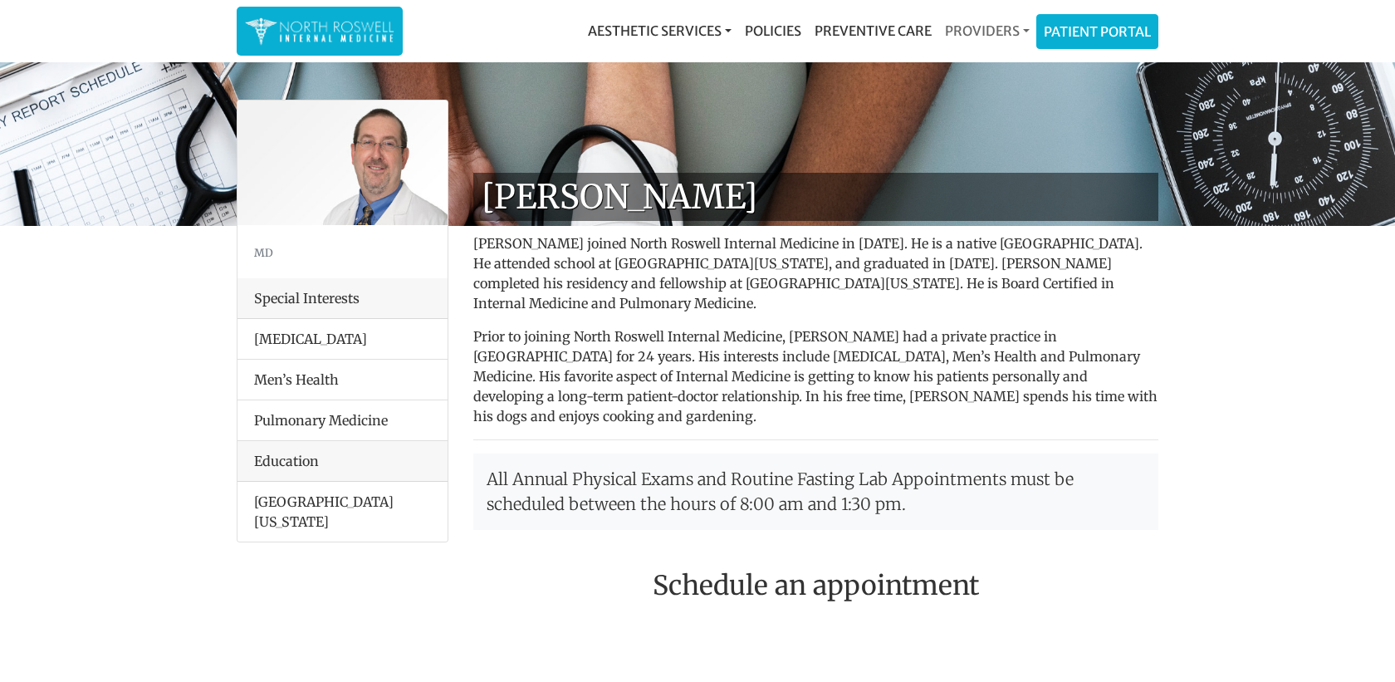
click at [983, 32] on link "Providers" at bounding box center [987, 30] width 98 height 33
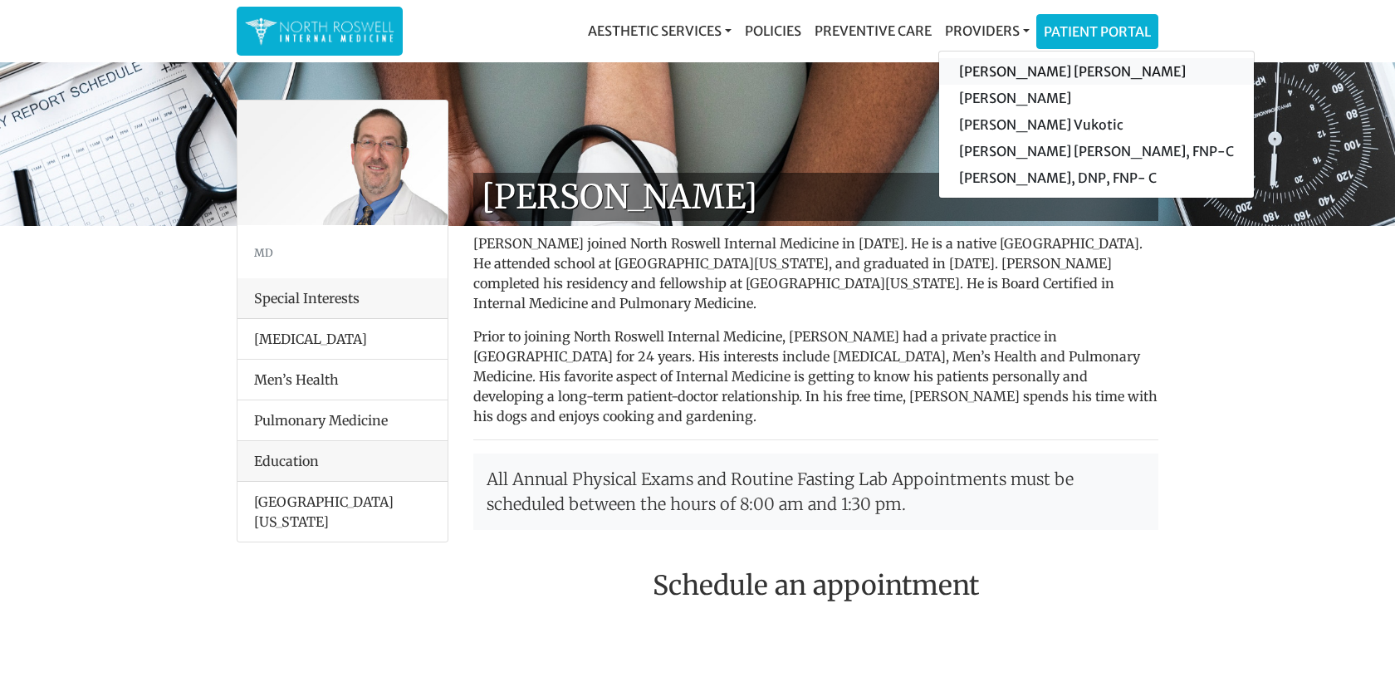
click at [1007, 73] on link "[PERSON_NAME] [PERSON_NAME]" at bounding box center [1096, 71] width 315 height 27
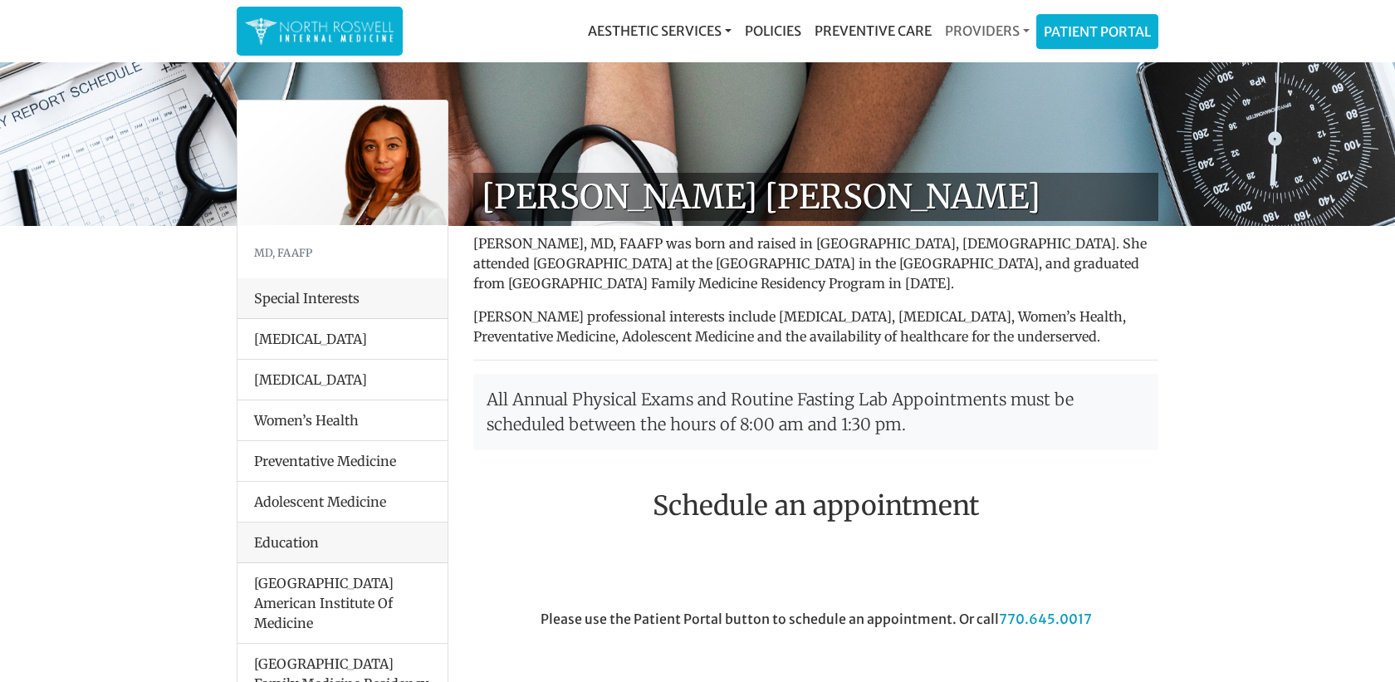
click at [997, 27] on link "Providers" at bounding box center [987, 30] width 98 height 33
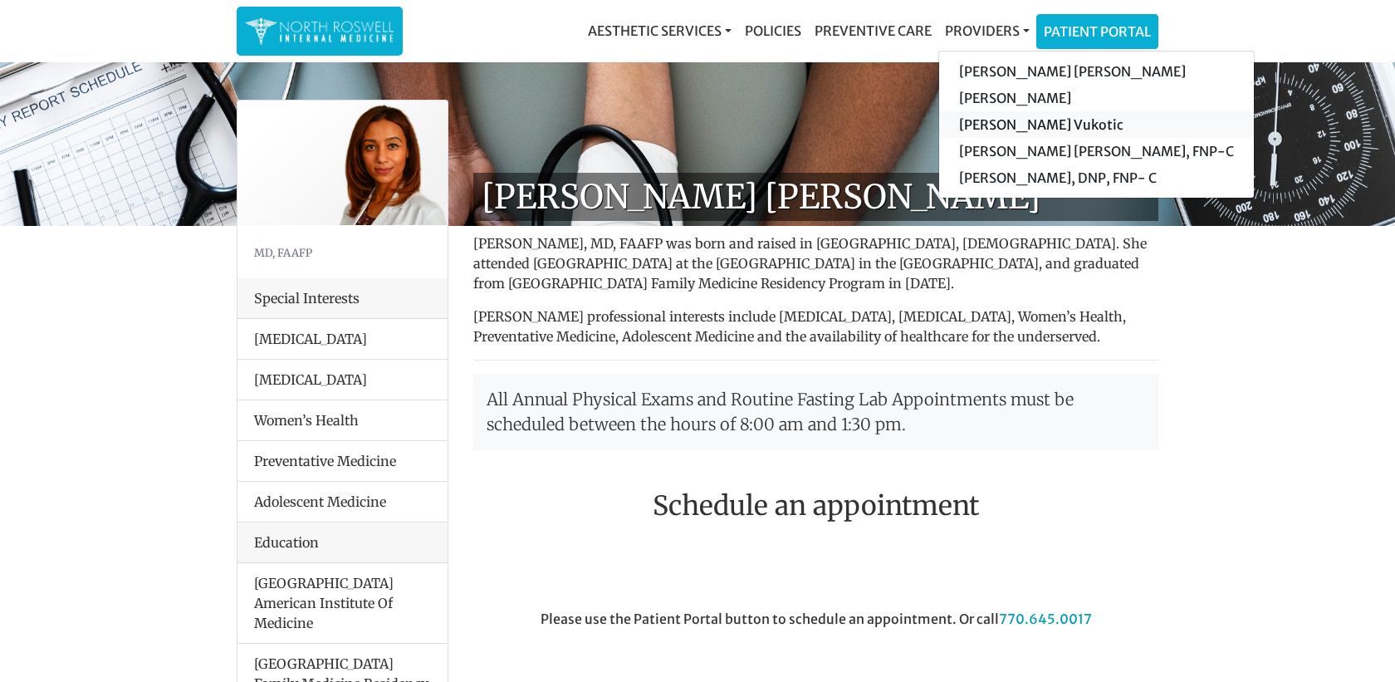
click at [983, 134] on link "[PERSON_NAME] Vukotic" at bounding box center [1096, 124] width 315 height 27
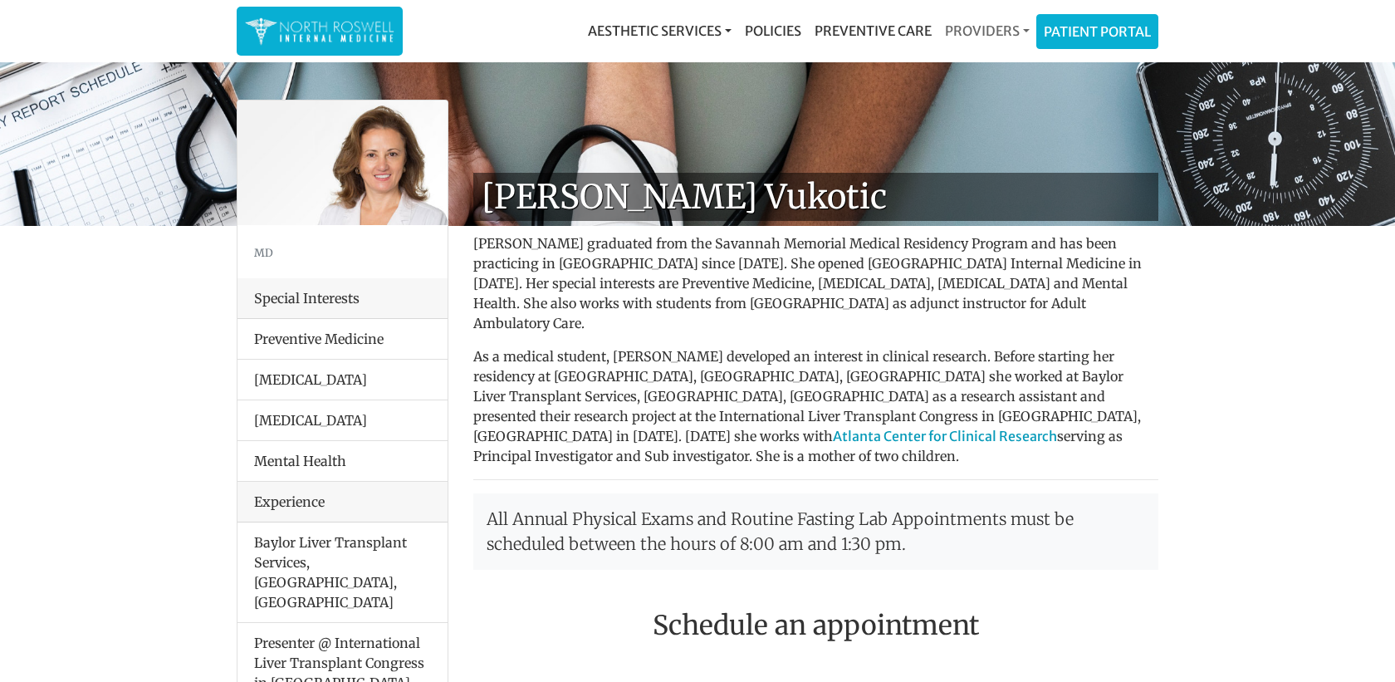
click at [992, 28] on link "Providers" at bounding box center [987, 30] width 98 height 33
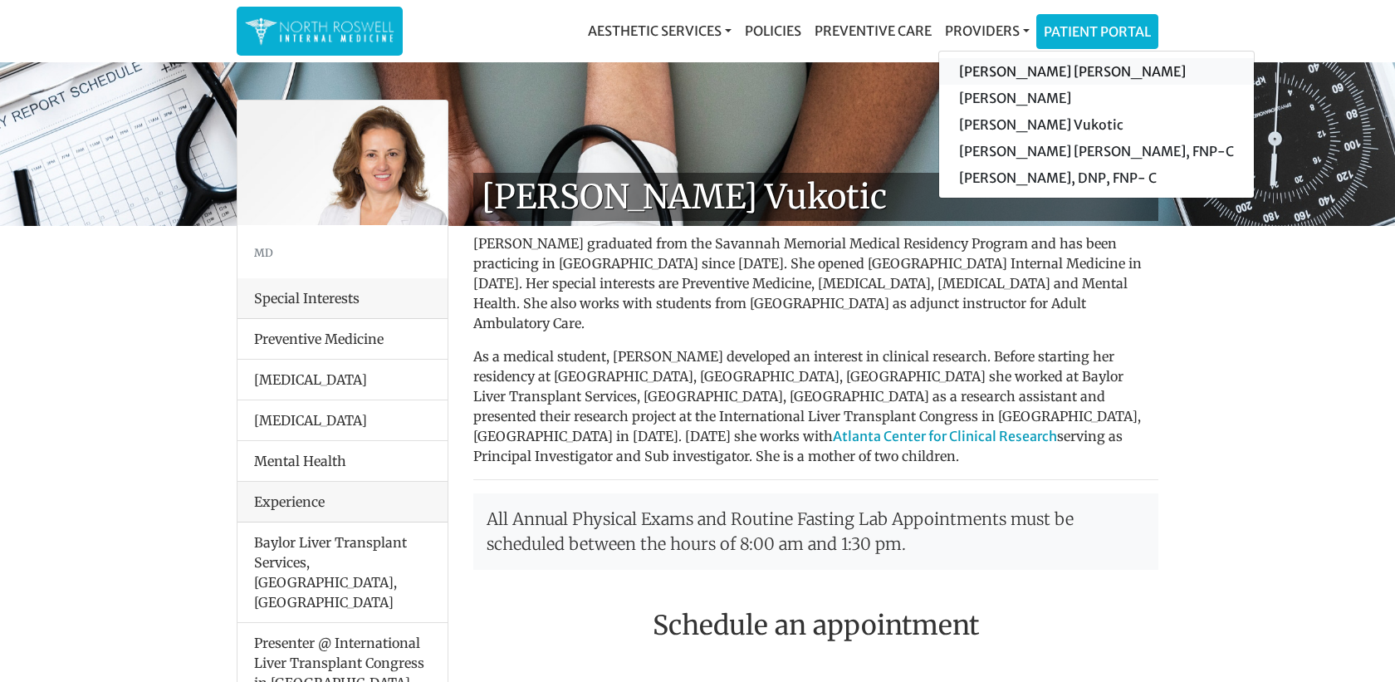
click at [1014, 73] on link "[PERSON_NAME] [PERSON_NAME]" at bounding box center [1096, 71] width 315 height 27
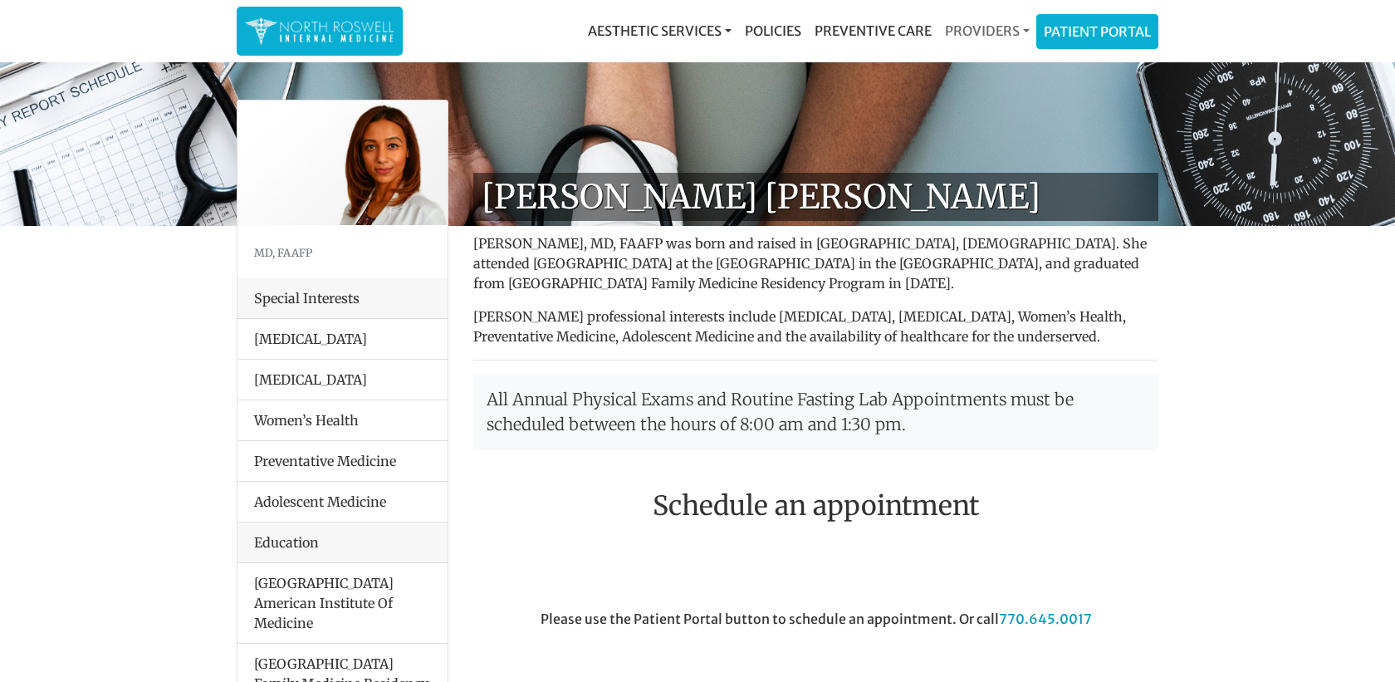
click at [962, 34] on link "Providers" at bounding box center [987, 30] width 98 height 33
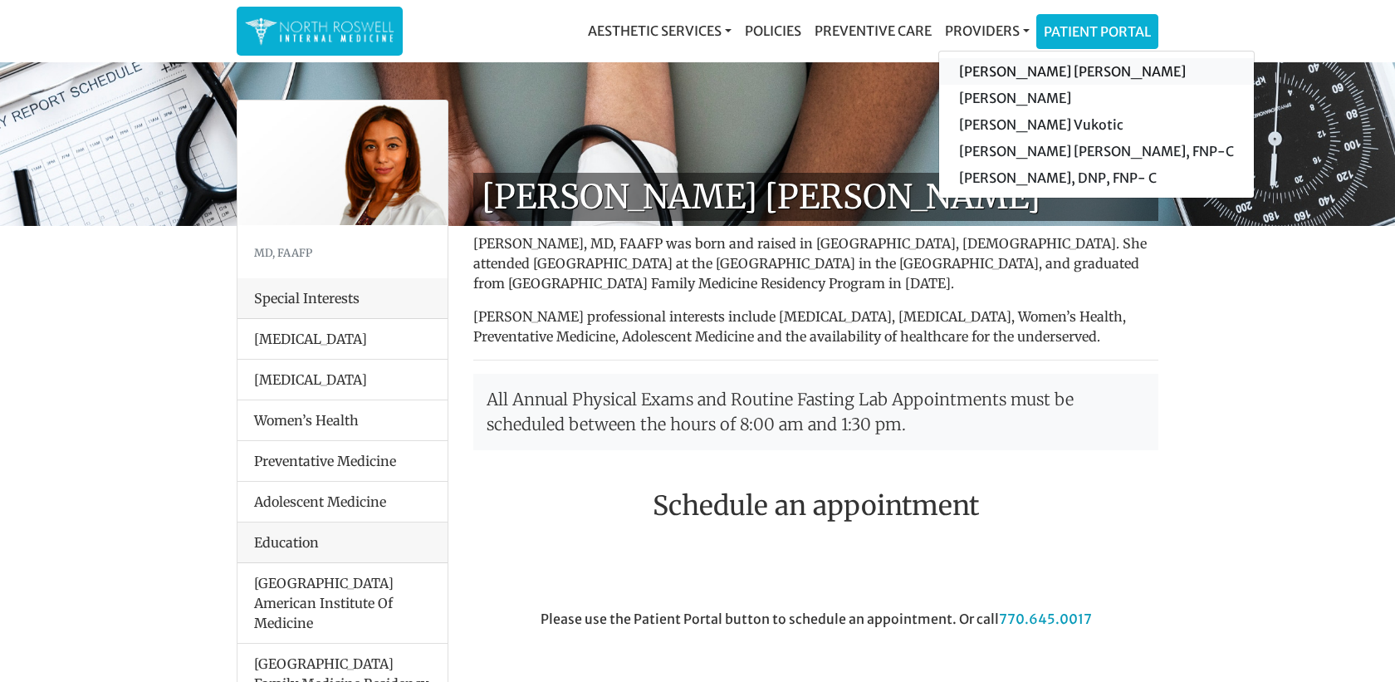
click at [987, 74] on link "[PERSON_NAME] [PERSON_NAME]" at bounding box center [1096, 71] width 315 height 27
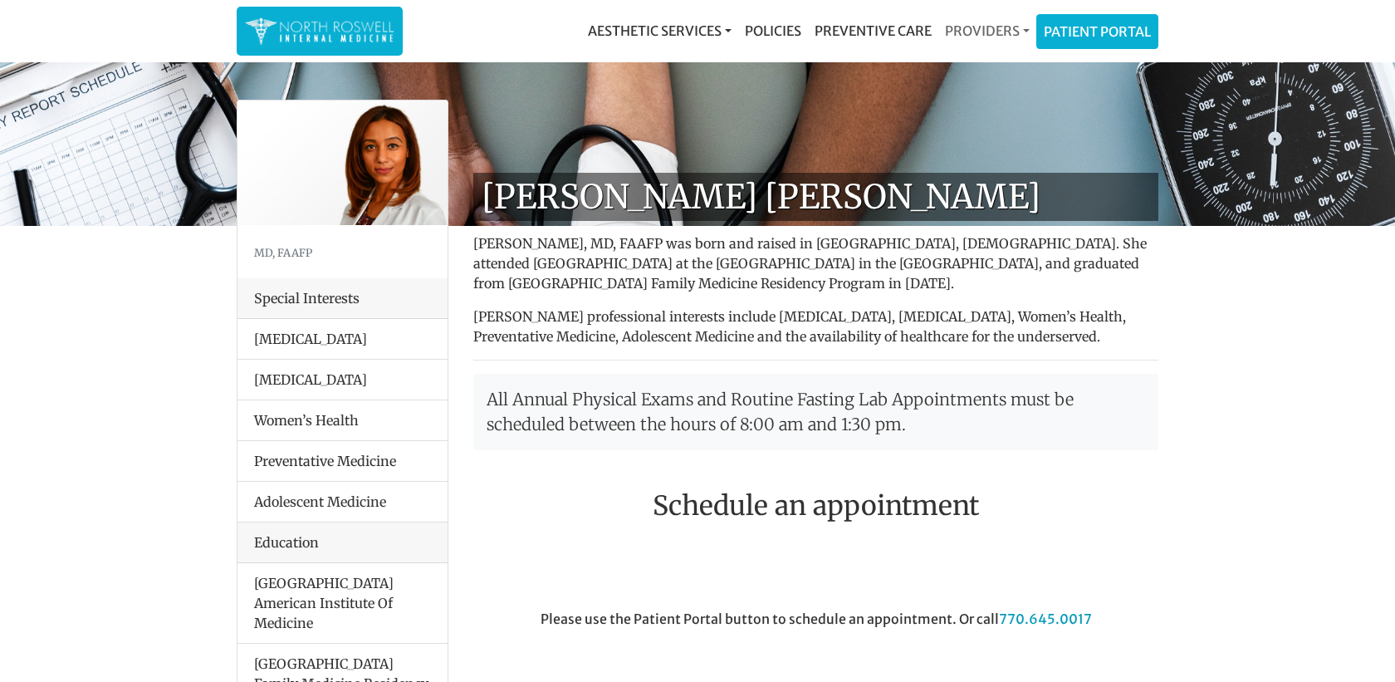
click at [987, 32] on link "Providers" at bounding box center [987, 30] width 98 height 33
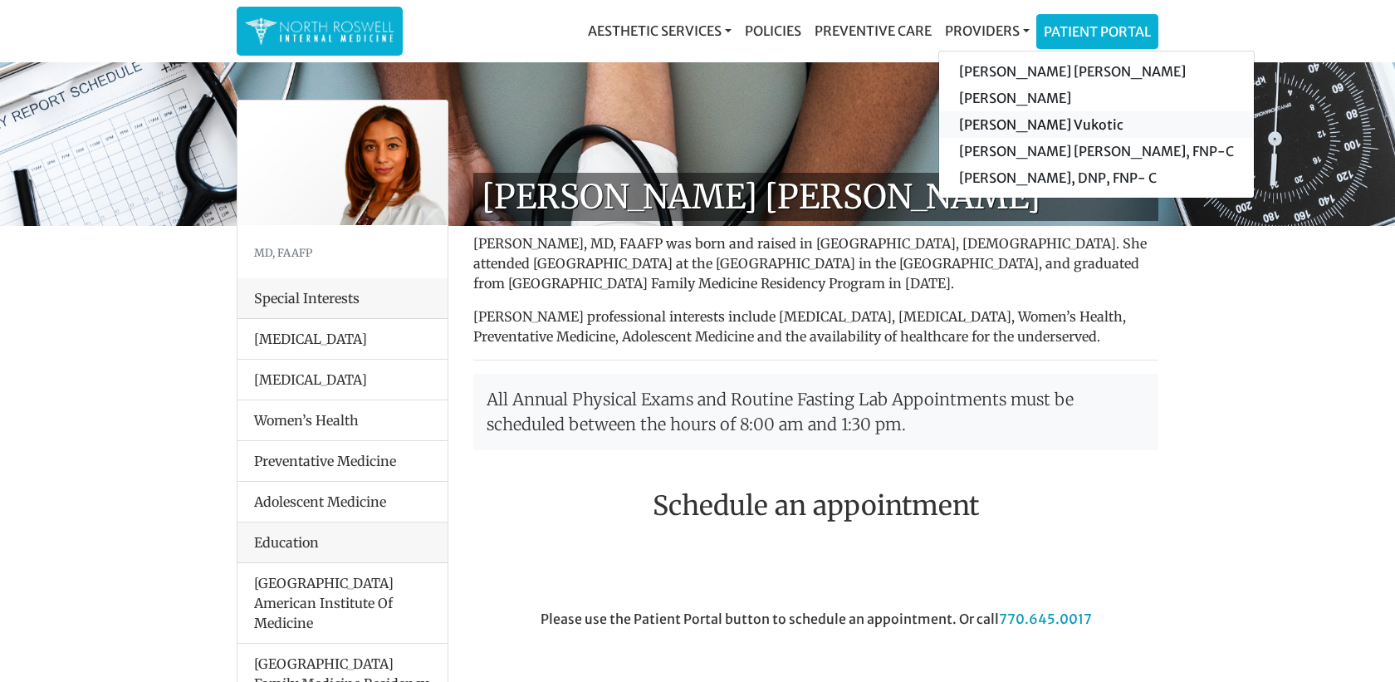
click at [966, 130] on link "[PERSON_NAME] Vukotic" at bounding box center [1096, 124] width 315 height 27
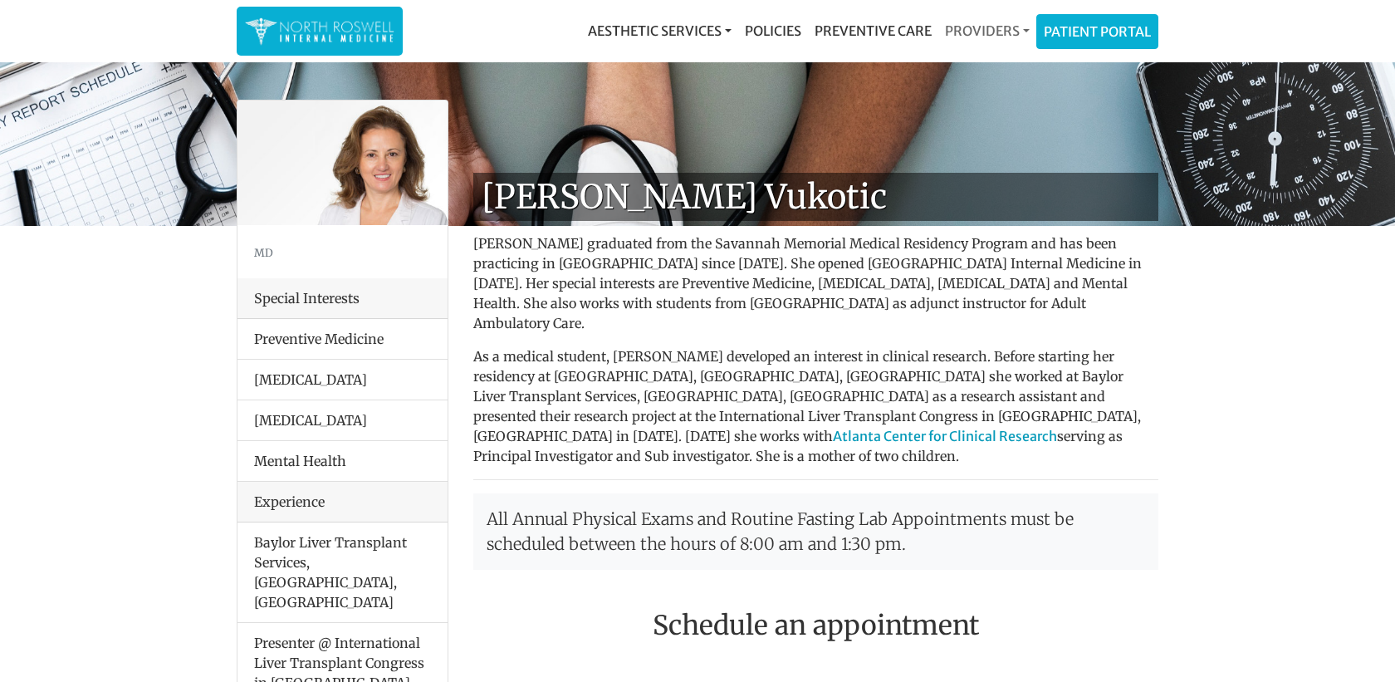
click at [992, 32] on link "Providers" at bounding box center [987, 30] width 98 height 33
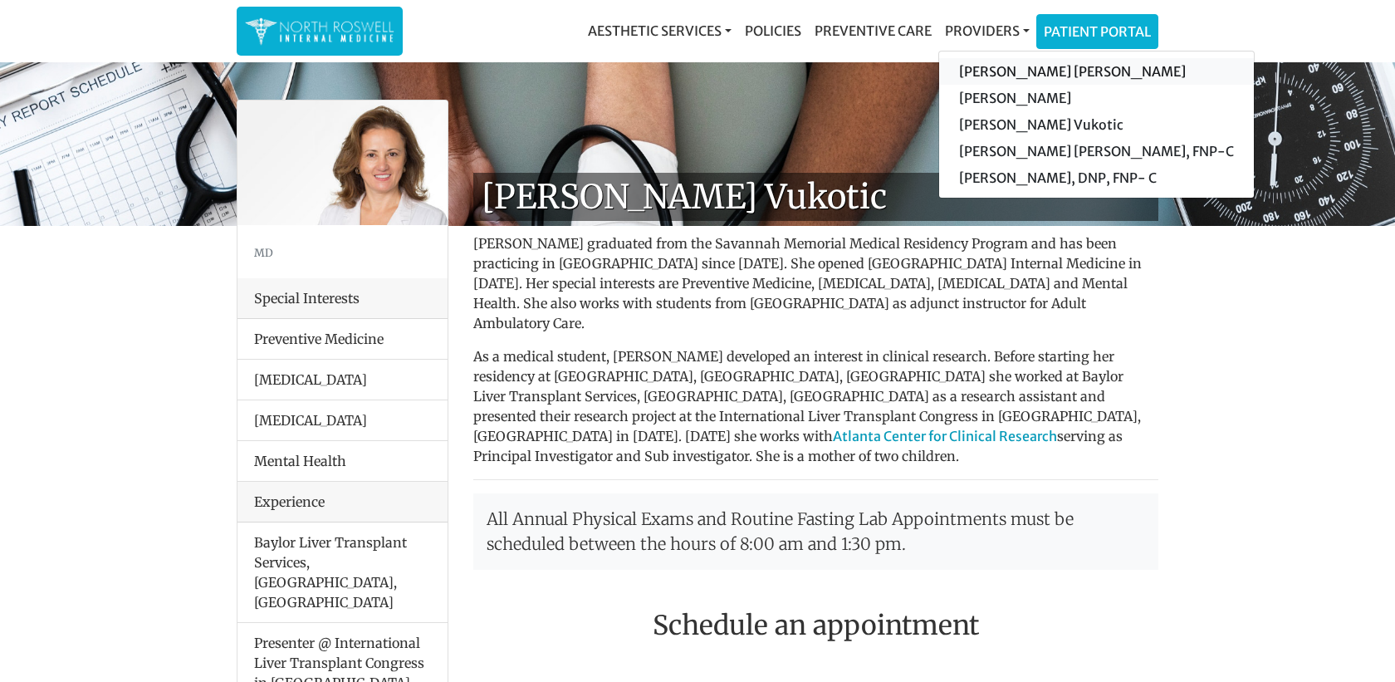
click at [1010, 73] on link "[PERSON_NAME] [PERSON_NAME]" at bounding box center [1096, 71] width 315 height 27
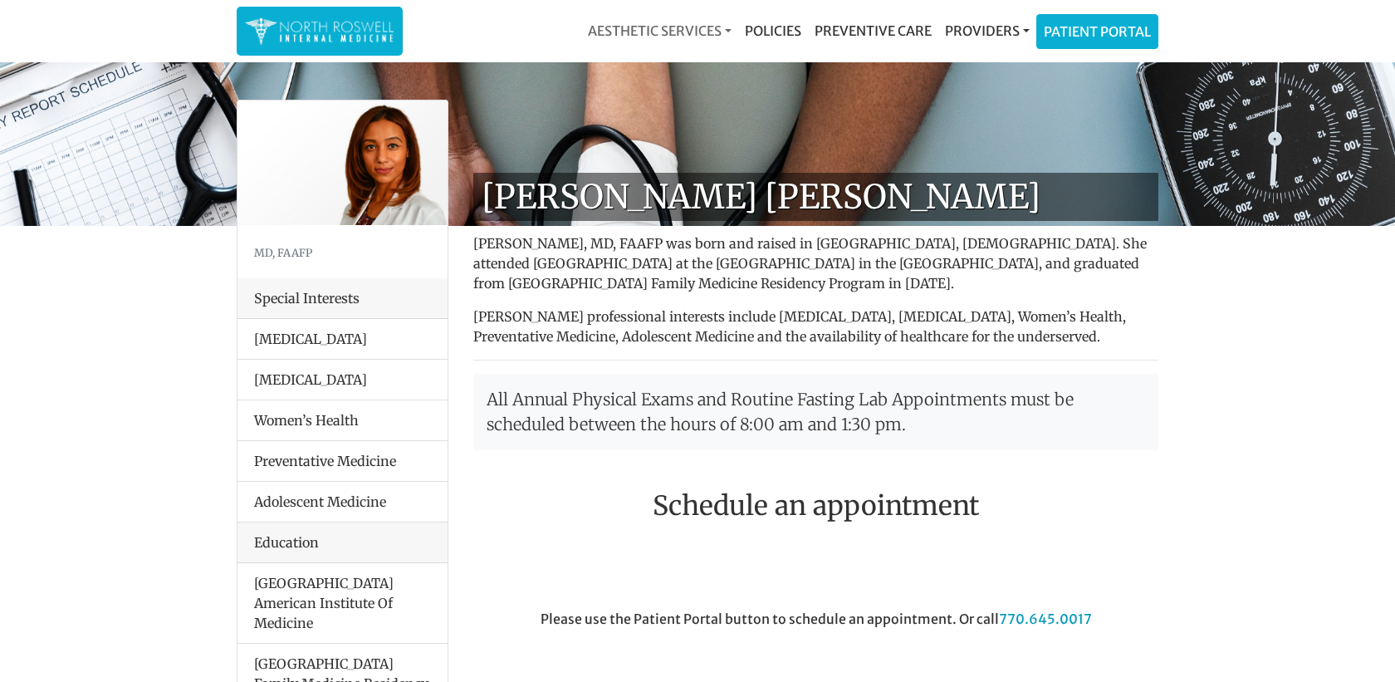
click at [648, 38] on link "Aesthetic Services" at bounding box center [659, 30] width 157 height 33
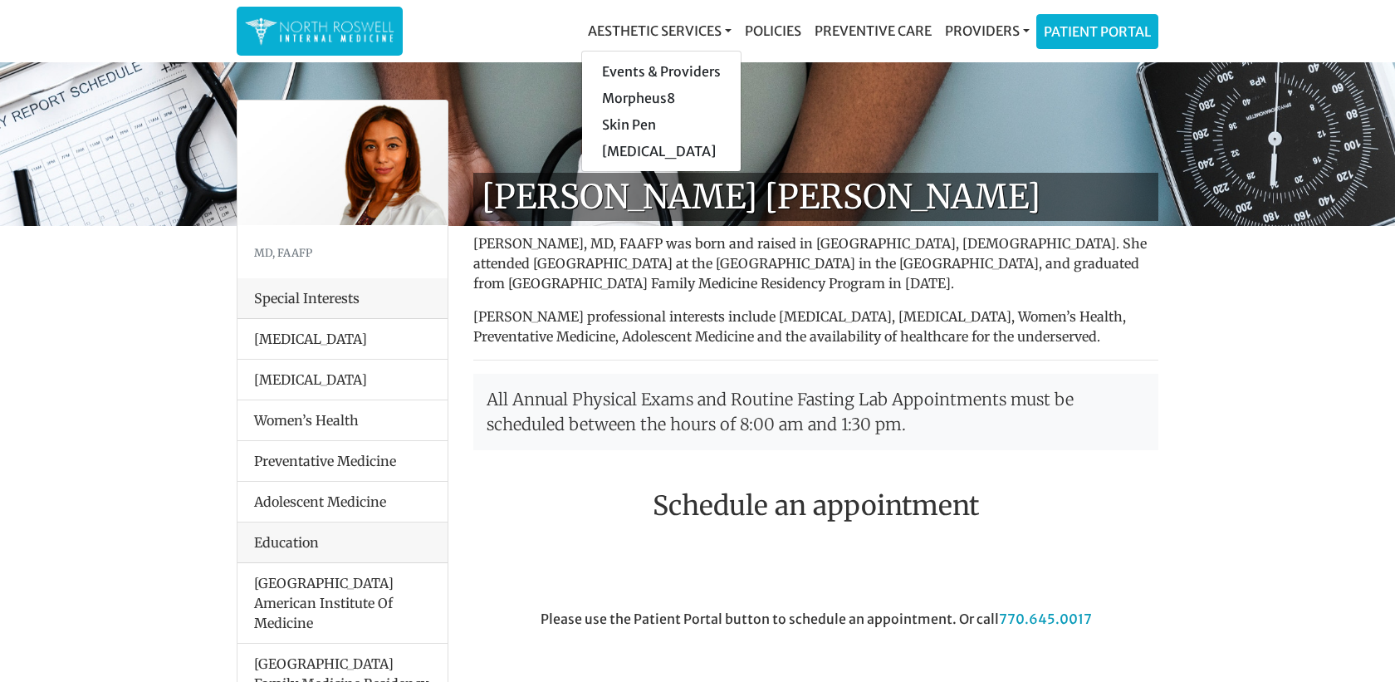
click at [343, 32] on img at bounding box center [319, 31] width 149 height 32
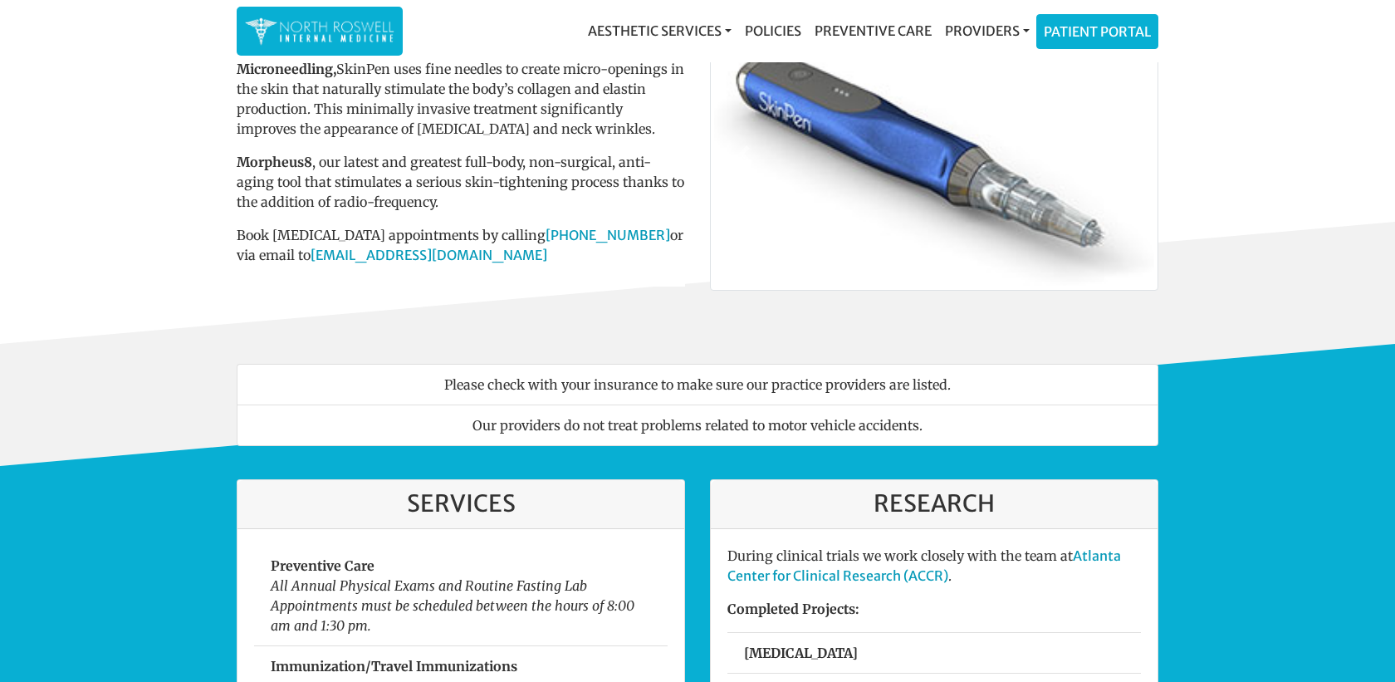
scroll to position [60, 0]
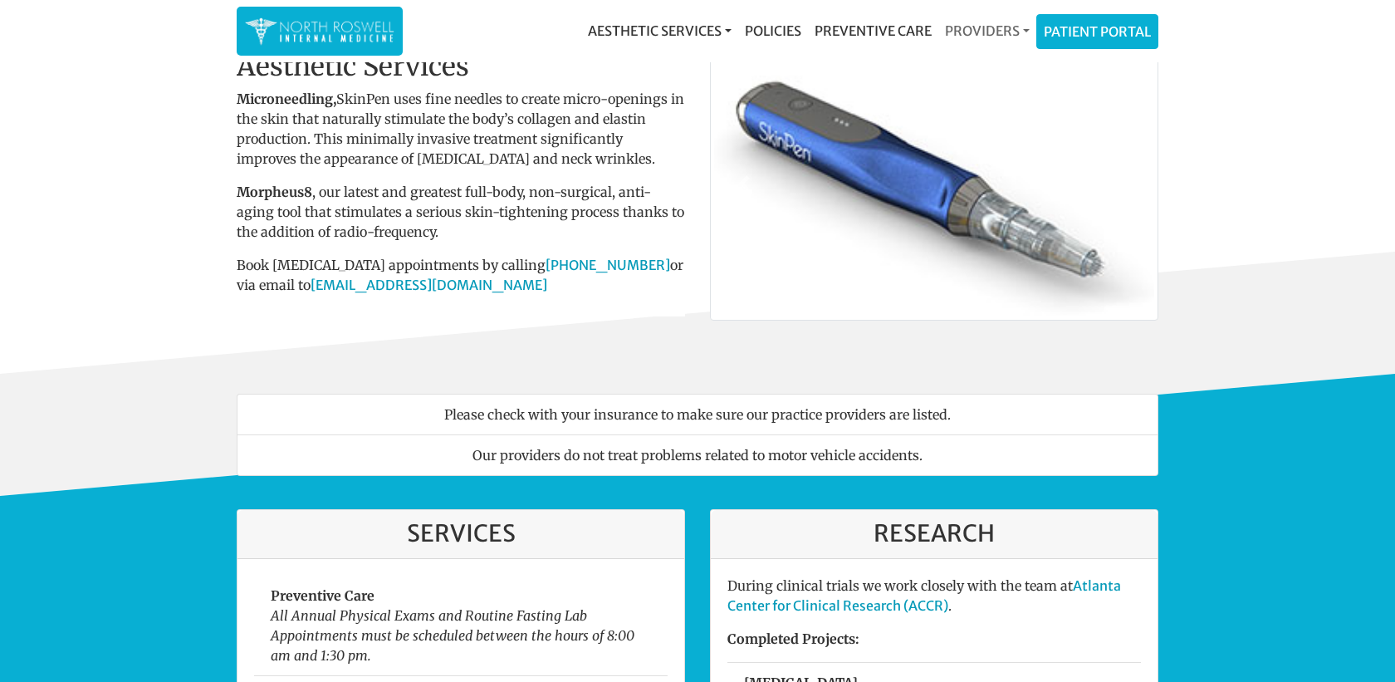
click at [962, 35] on link "Providers" at bounding box center [987, 30] width 98 height 33
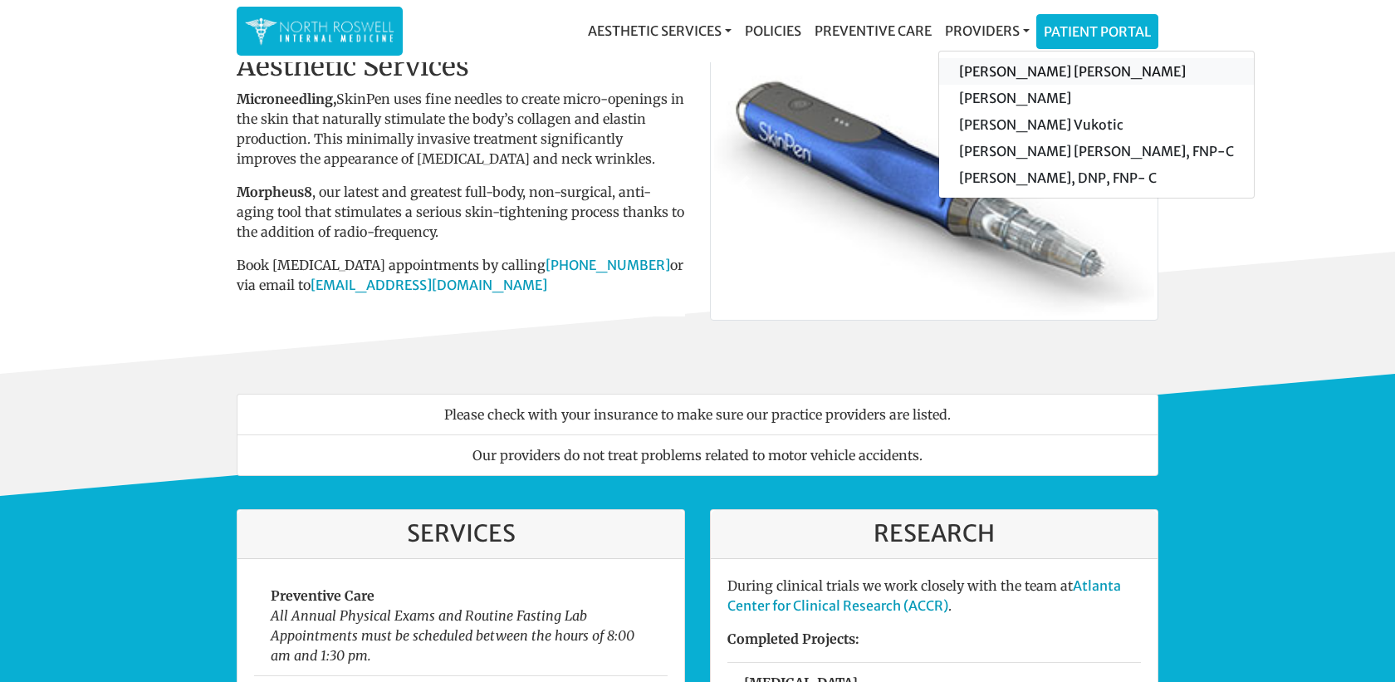
click at [1046, 72] on link "[PERSON_NAME] [PERSON_NAME]" at bounding box center [1096, 71] width 315 height 27
